Goal: Contribute content

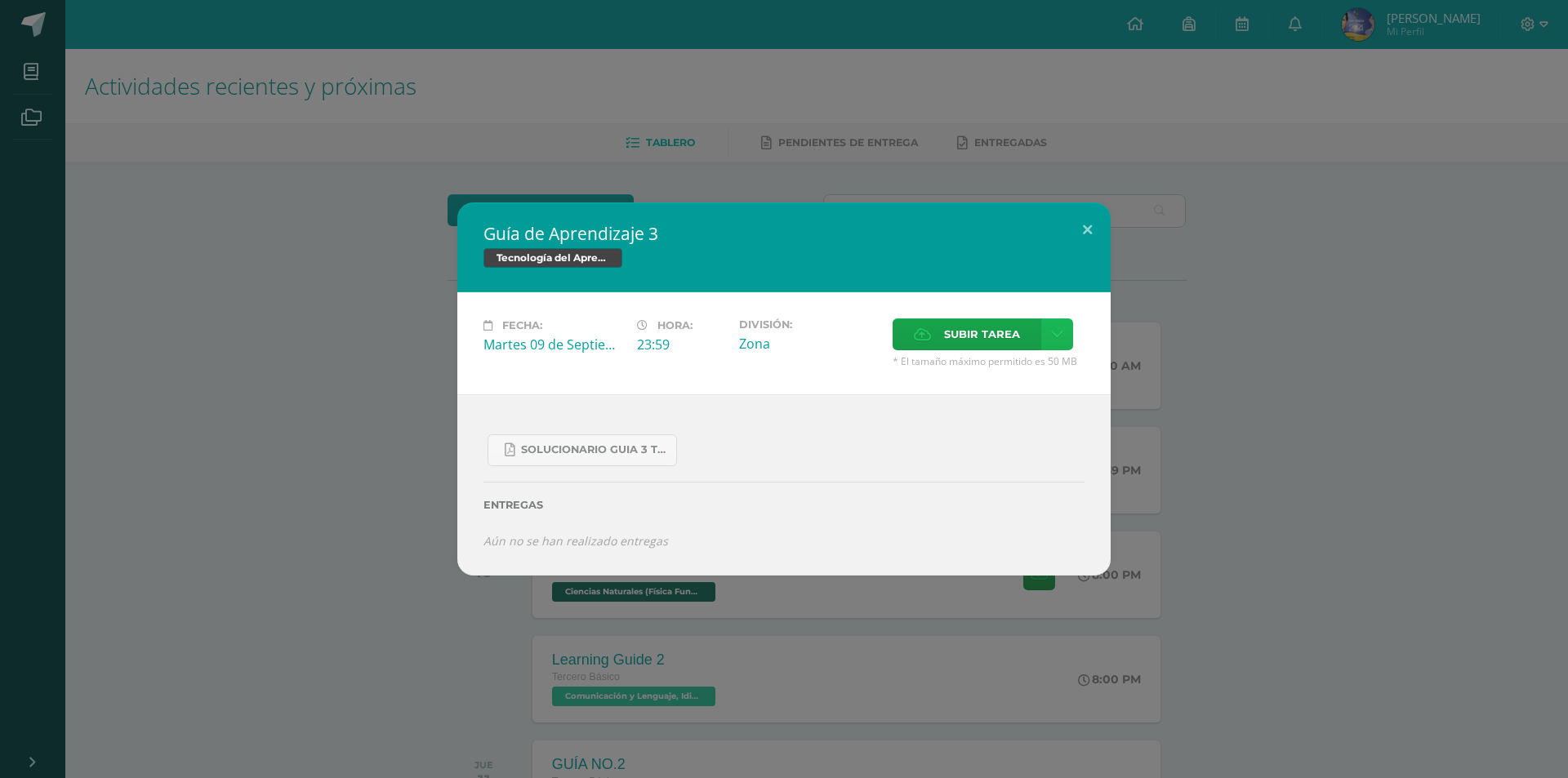
click at [1059, 338] on icon at bounding box center [1057, 334] width 12 height 14
click at [1002, 376] on span "Subir enlace" at bounding box center [987, 370] width 69 height 16
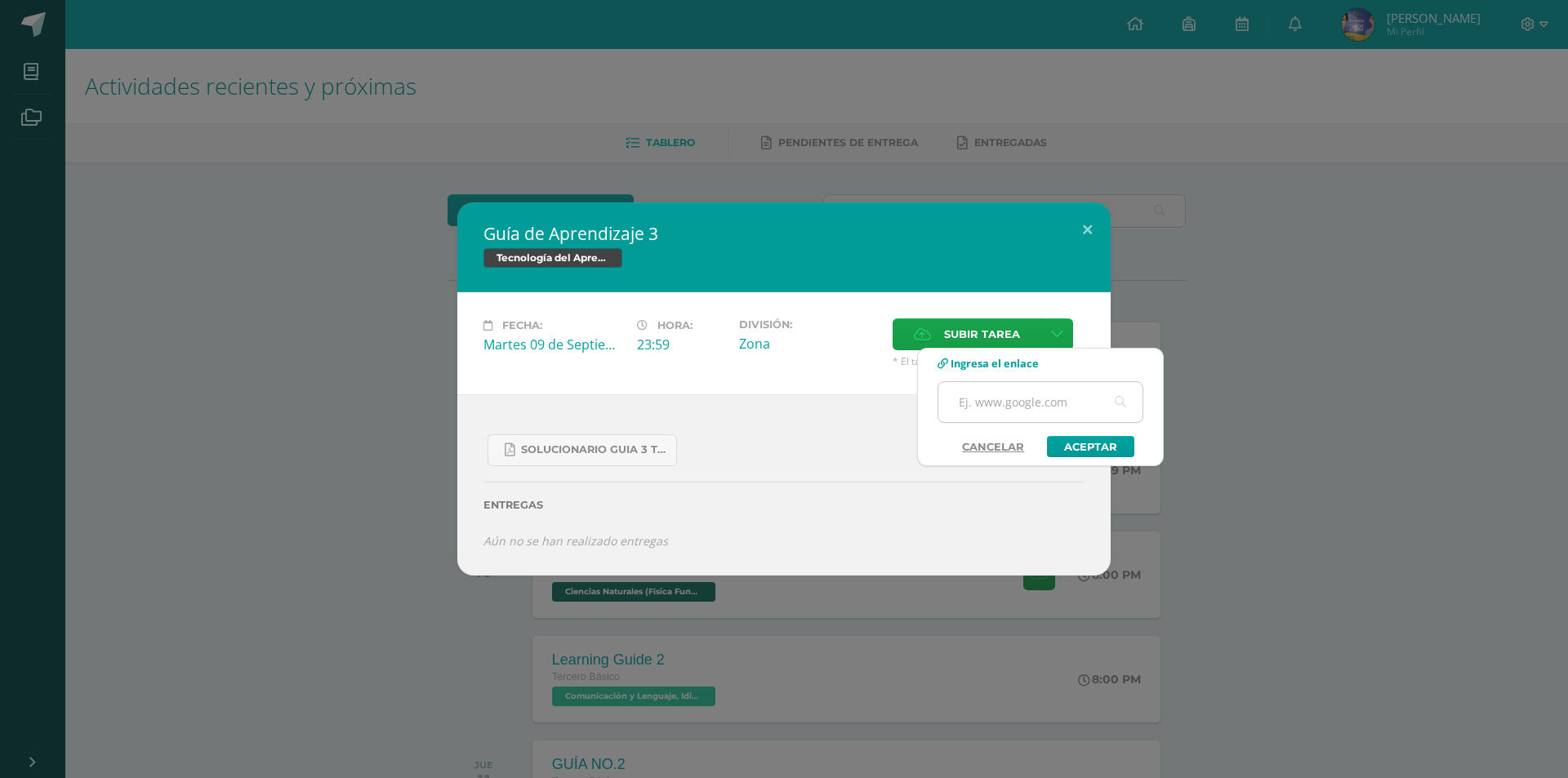
click at [1026, 396] on input "text" at bounding box center [1040, 402] width 205 height 40
paste input "[URL][DOMAIN_NAME]"
type input "[URL][DOMAIN_NAME]"
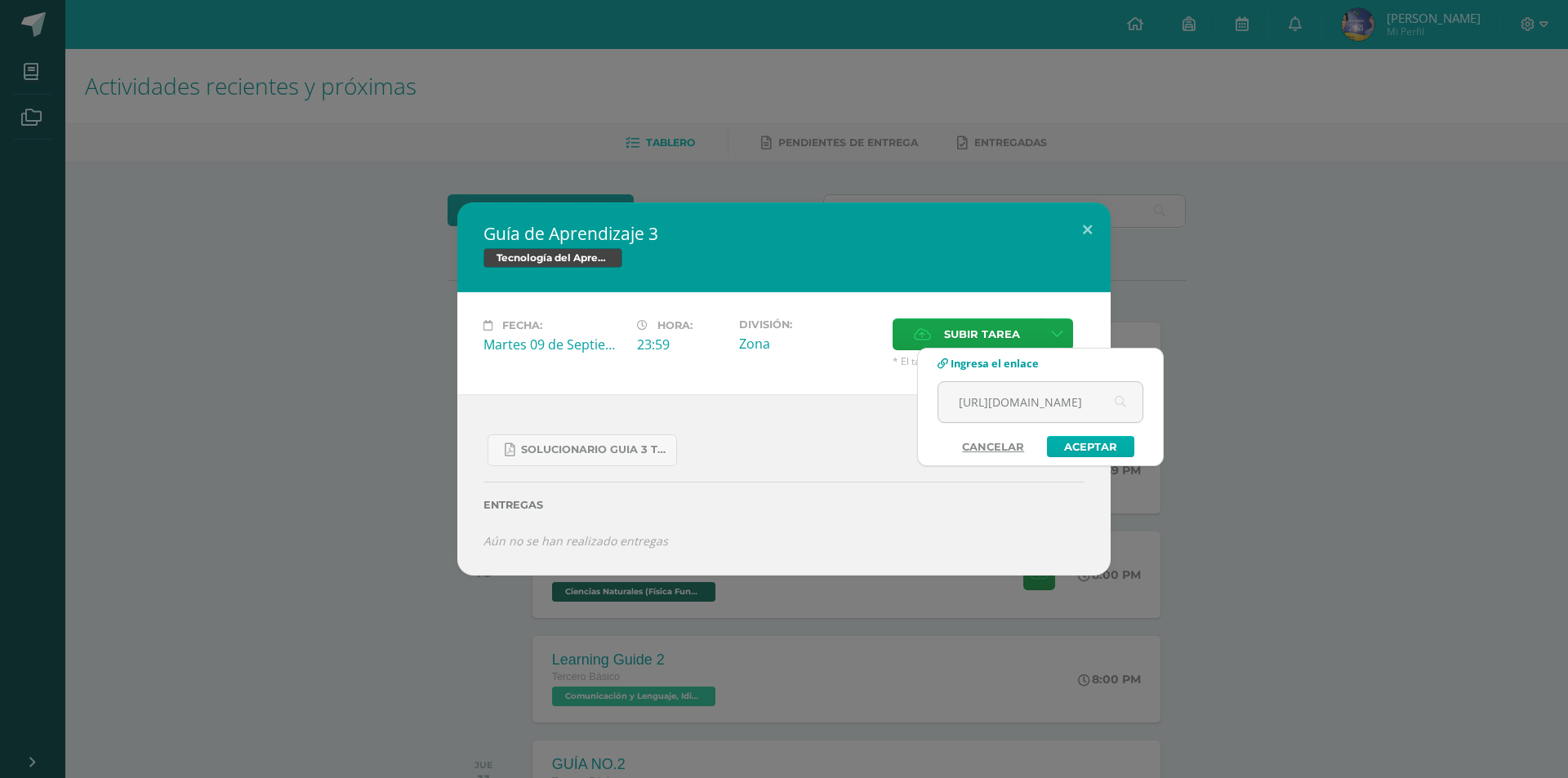
click at [1086, 442] on link "Aceptar" at bounding box center [1091, 446] width 87 height 21
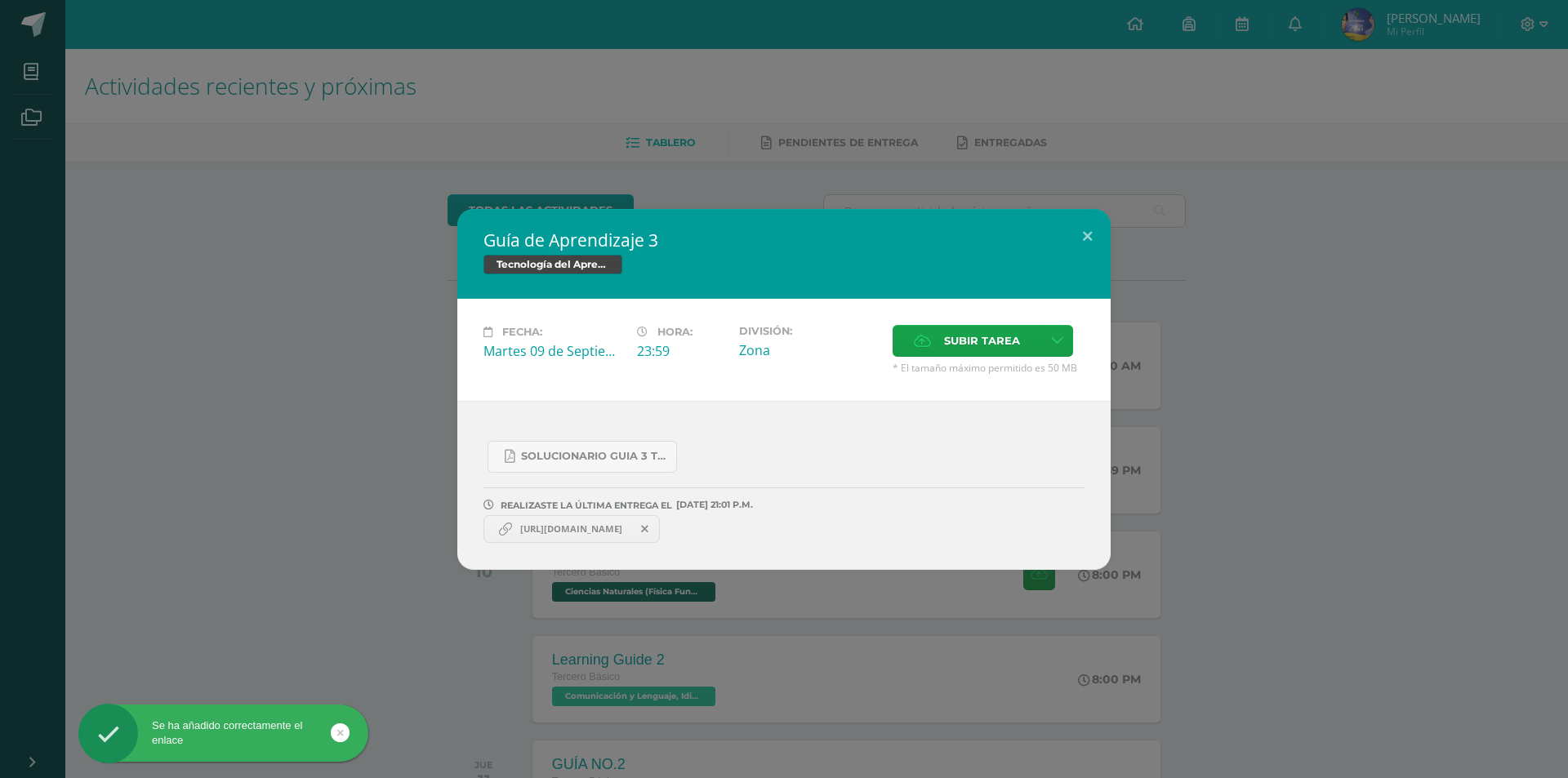
click at [579, 531] on span "[URL][DOMAIN_NAME]" at bounding box center [571, 528] width 118 height 13
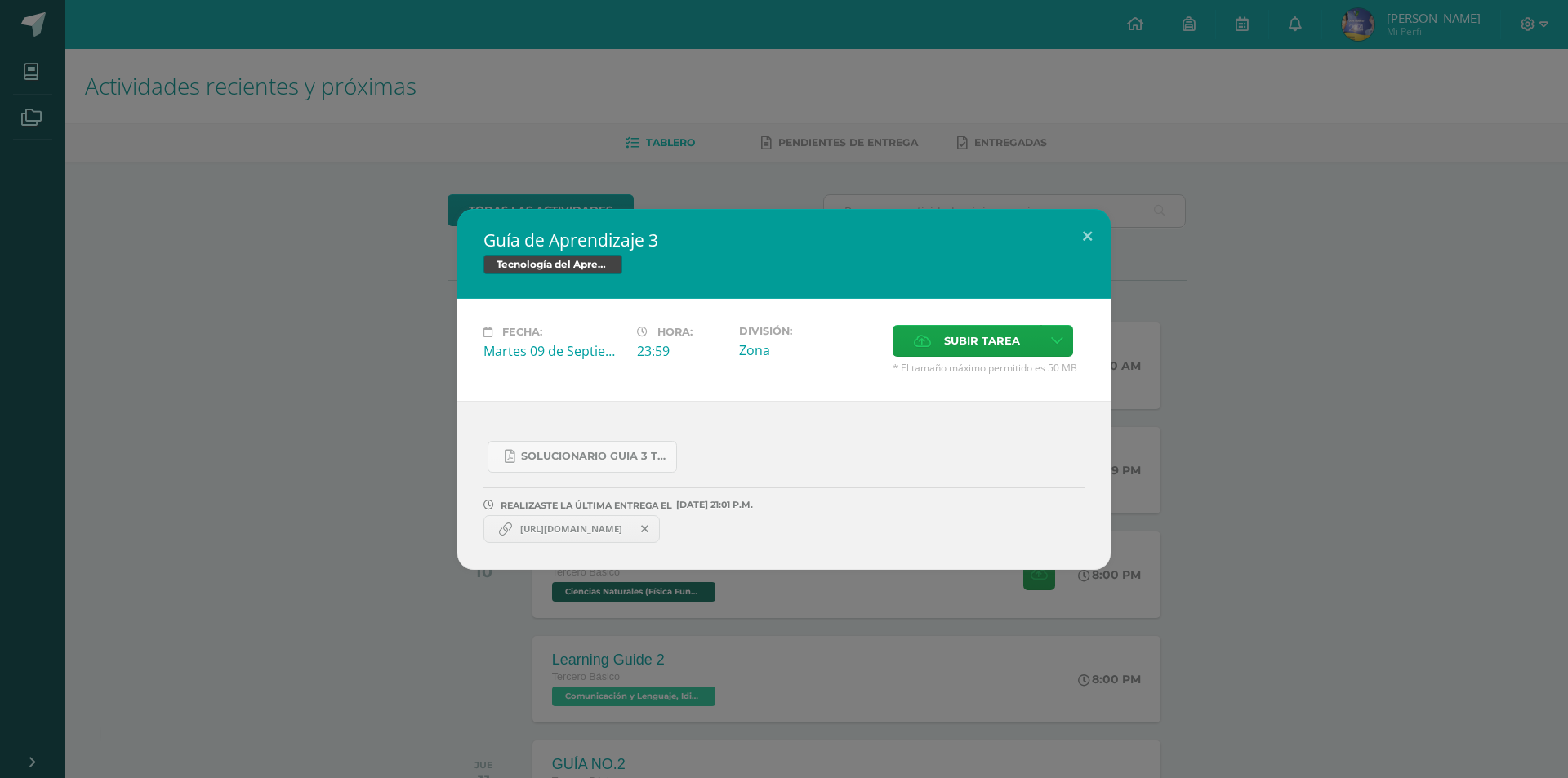
drag, startPoint x: 579, startPoint y: 531, endPoint x: 1040, endPoint y: 533, distance: 461.0
click at [1040, 533] on div "[URL][DOMAIN_NAME]" at bounding box center [784, 526] width 601 height 32
click at [1095, 216] on button at bounding box center [1087, 237] width 46 height 56
